Goal: Check status

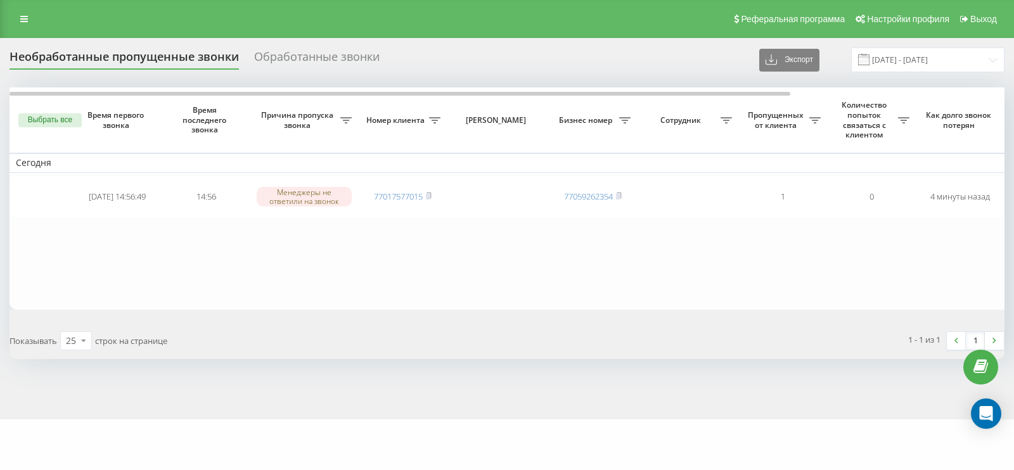
click at [610, 253] on table "Сегодня 2025-09-19 14:56:49 14:56 Менеджеры не ответили на звонок 77017577015 7…" at bounding box center [643, 198] width 1267 height 222
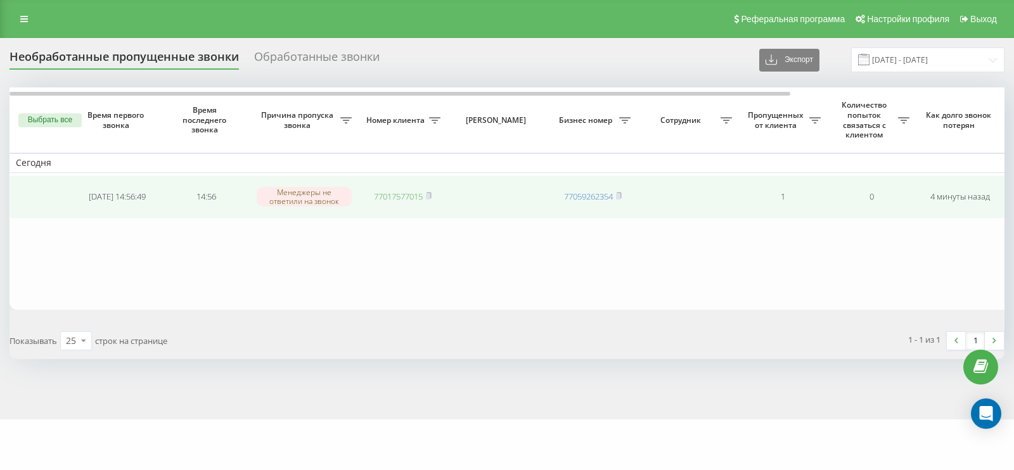
click at [406, 194] on link "77017577015" at bounding box center [398, 196] width 49 height 11
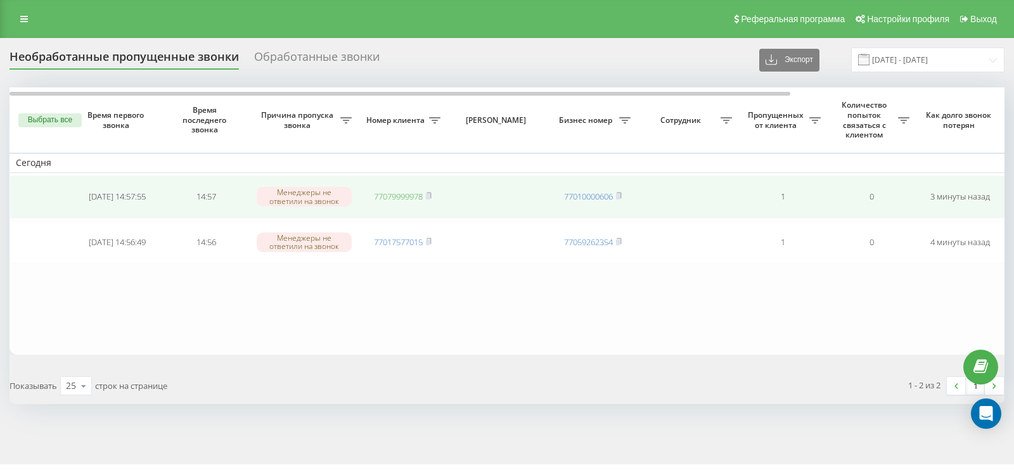
click at [403, 191] on link "77079999978" at bounding box center [398, 196] width 49 height 11
